Goal: Task Accomplishment & Management: Complete application form

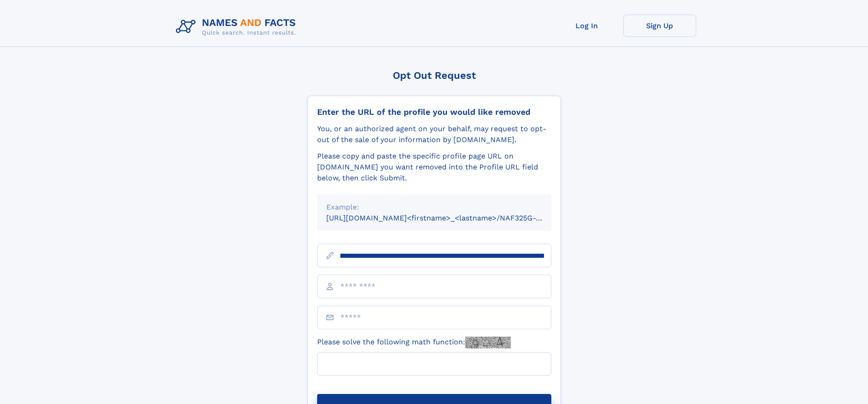
scroll to position [0, 103]
type input "**********"
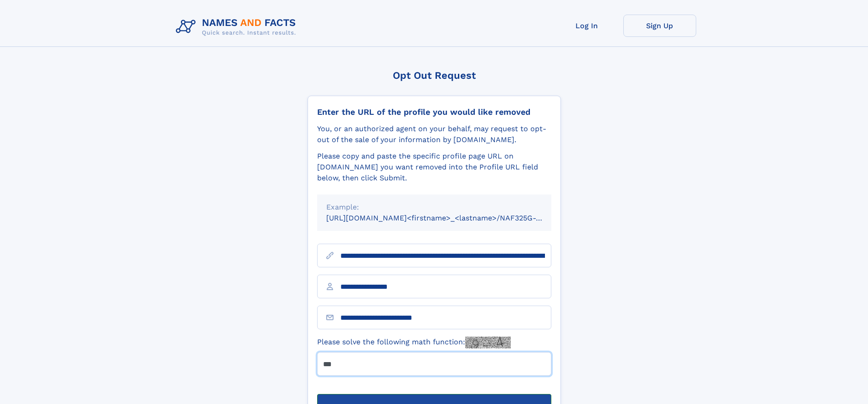
type input "***"
click at [434, 394] on button "Submit Opt Out Request" at bounding box center [434, 408] width 234 height 29
